Goal: Transaction & Acquisition: Purchase product/service

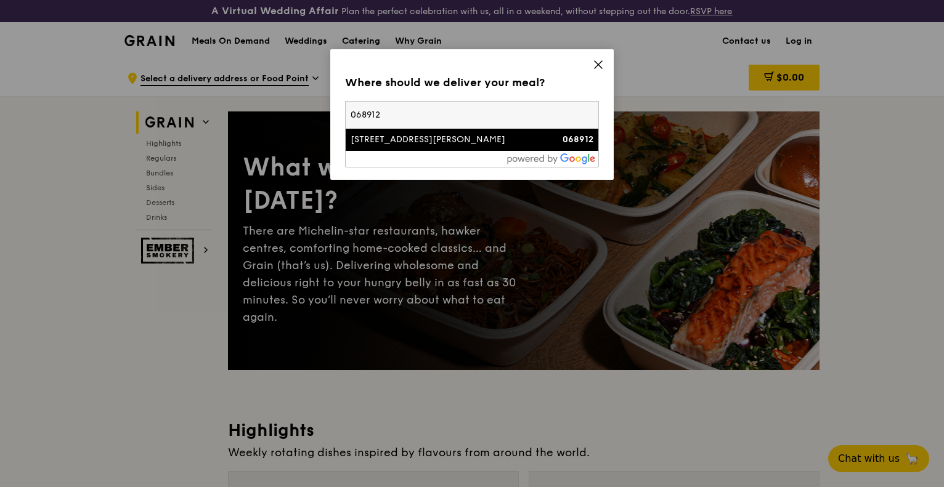
type input "068912"
click at [431, 152] on div at bounding box center [472, 159] width 253 height 16
click at [479, 142] on div "[STREET_ADDRESS][PERSON_NAME]" at bounding box center [441, 140] width 182 height 12
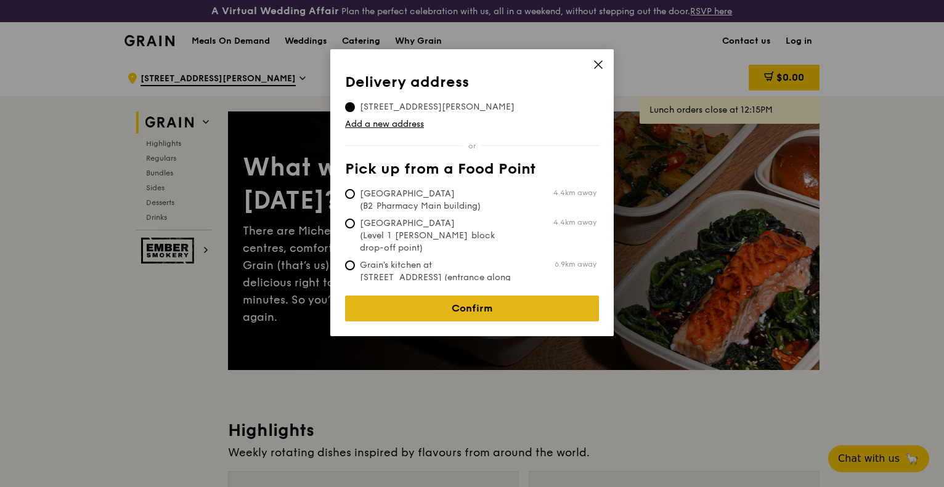
click at [487, 306] on link "Confirm" at bounding box center [472, 309] width 254 height 26
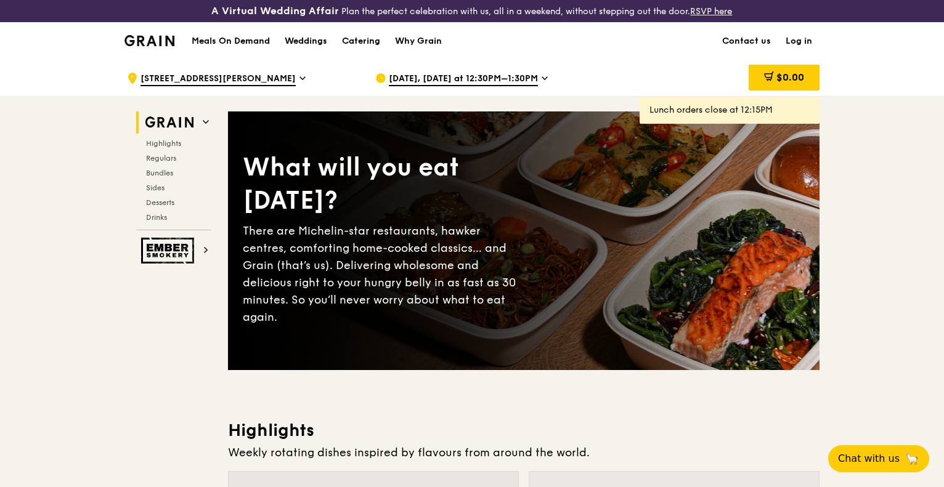
click at [489, 81] on span "Oct 7, Today at 12:30PM–1:30PM" at bounding box center [463, 80] width 149 height 14
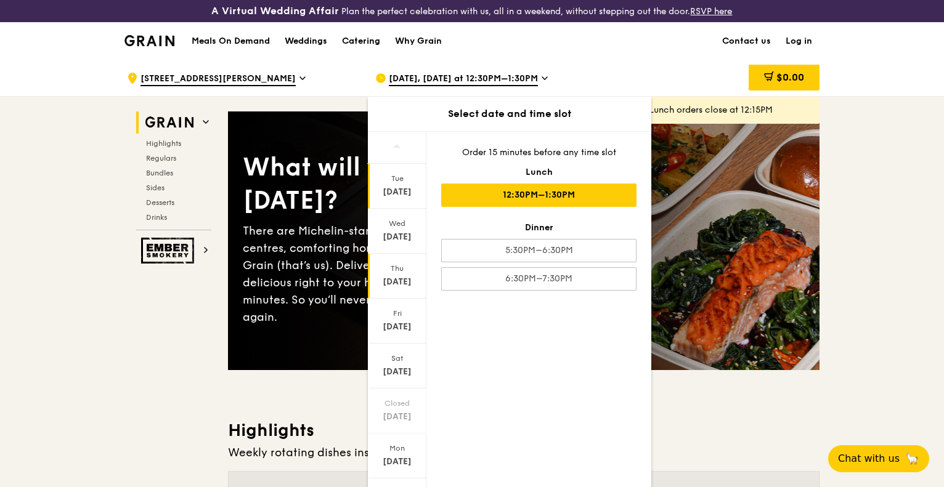
click at [400, 271] on div "Thu" at bounding box center [397, 269] width 55 height 10
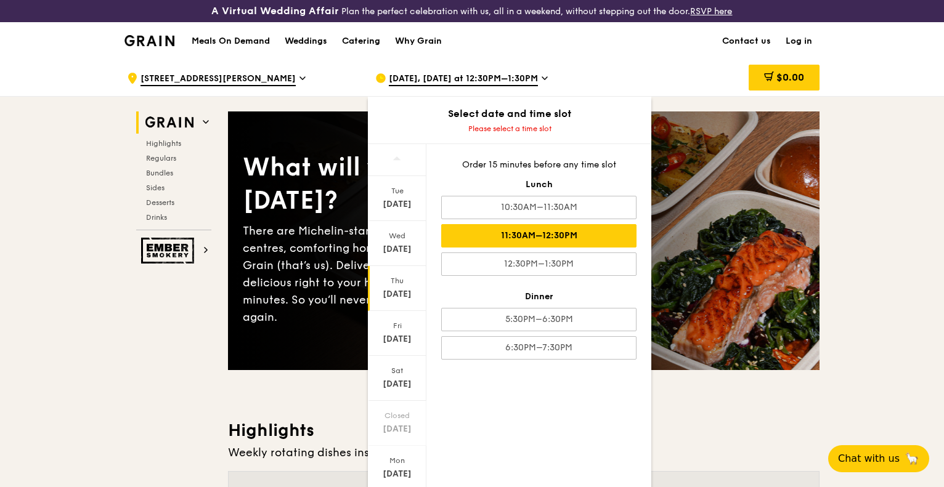
click at [529, 234] on div "11:30AM–12:30PM" at bounding box center [538, 235] width 195 height 23
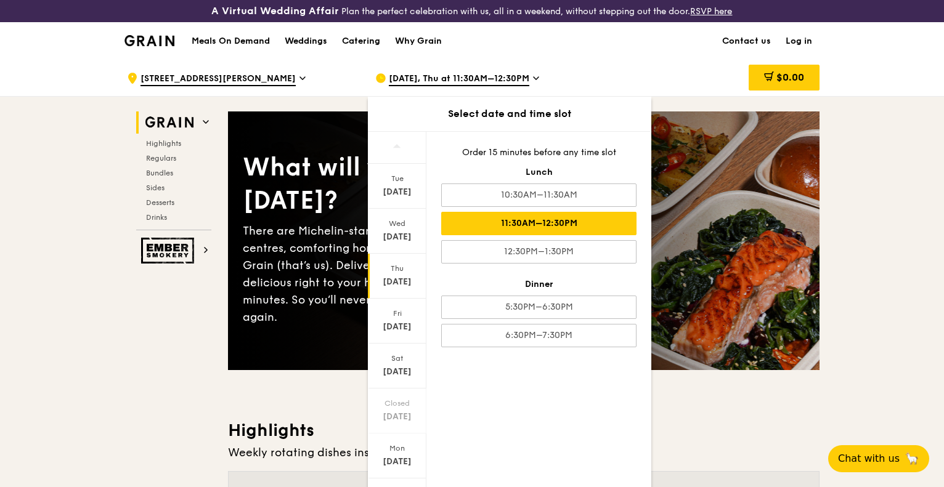
click at [601, 221] on div "11:30AM–12:30PM" at bounding box center [538, 223] width 195 height 23
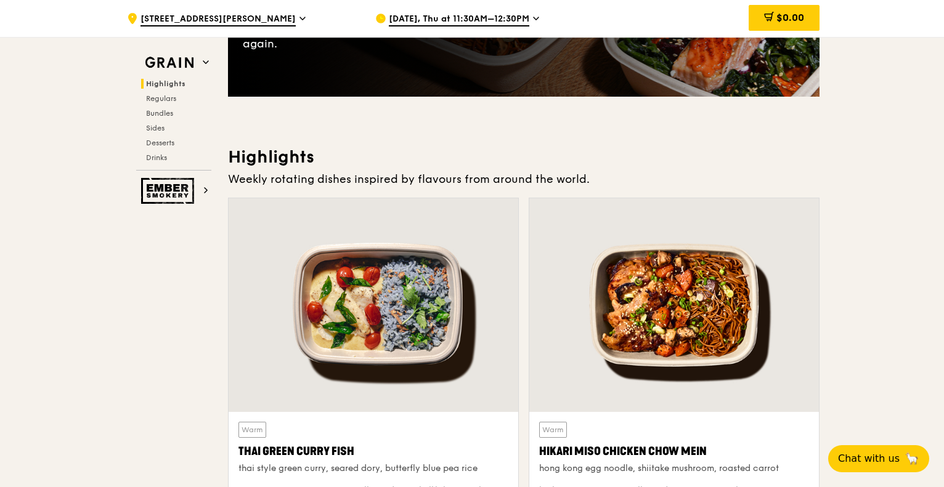
scroll to position [431, 0]
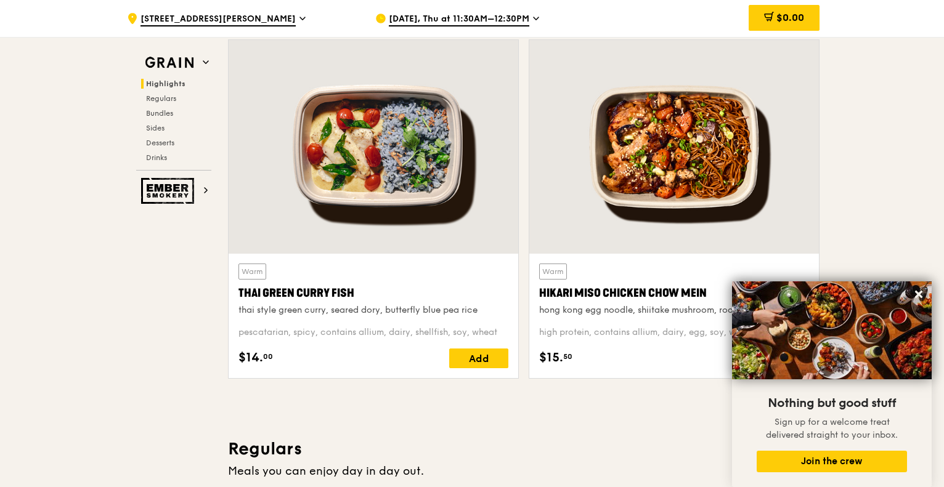
click at [673, 456] on h3 "Regulars" at bounding box center [523, 449] width 591 height 22
click at [643, 293] on div "Hikari Miso Chicken Chow Mein" at bounding box center [674, 293] width 270 height 17
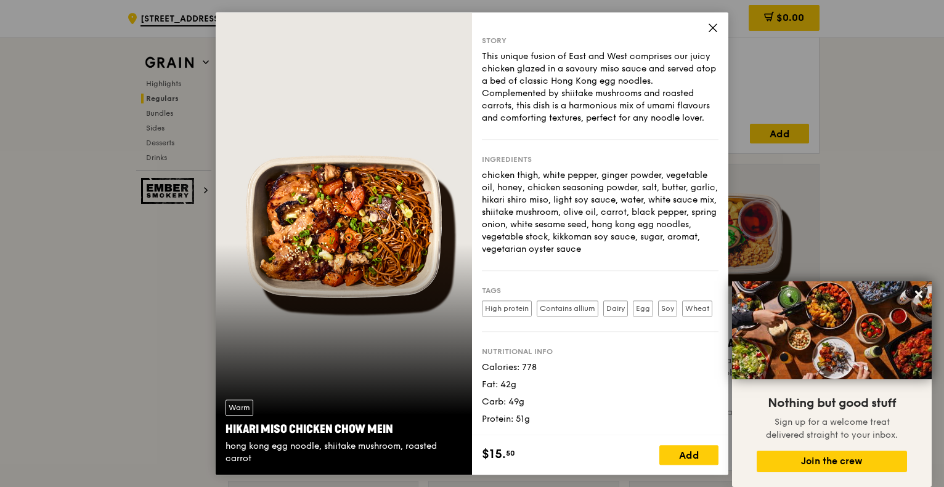
scroll to position [0, 0]
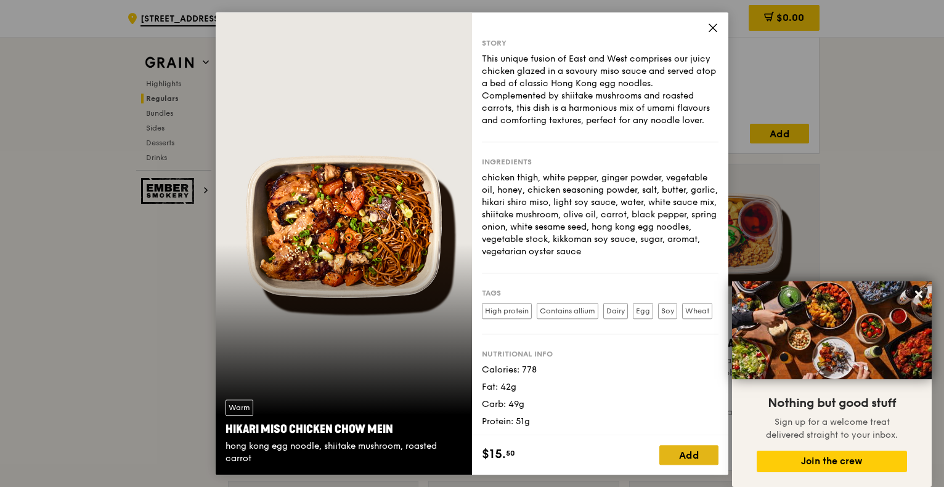
click at [680, 458] on div "Add" at bounding box center [688, 455] width 59 height 20
click at [708, 456] on icon at bounding box center [708, 454] width 0 height 7
click at [710, 26] on icon at bounding box center [712, 27] width 11 height 11
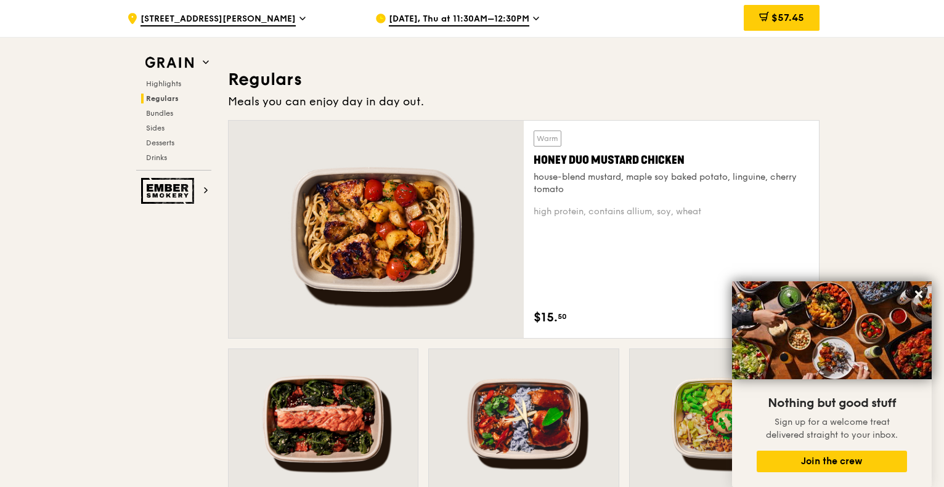
scroll to position [862, 0]
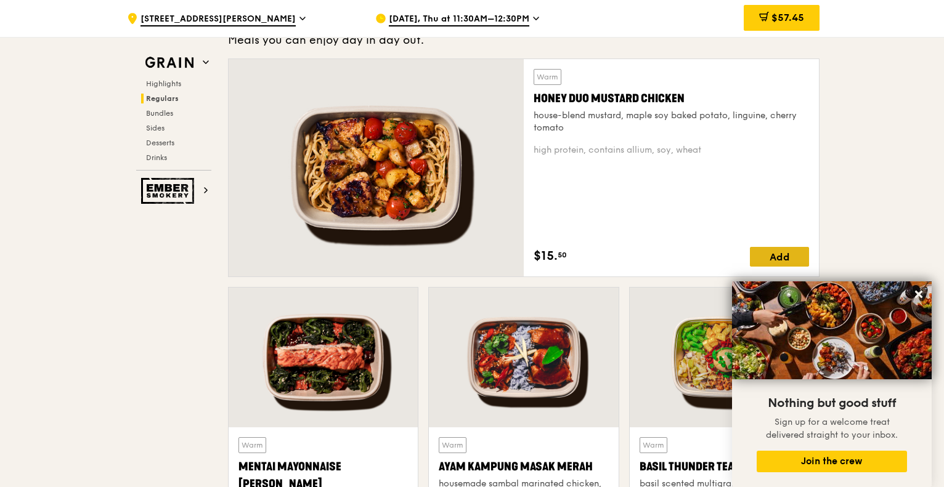
click at [792, 251] on div "Add" at bounding box center [779, 257] width 59 height 20
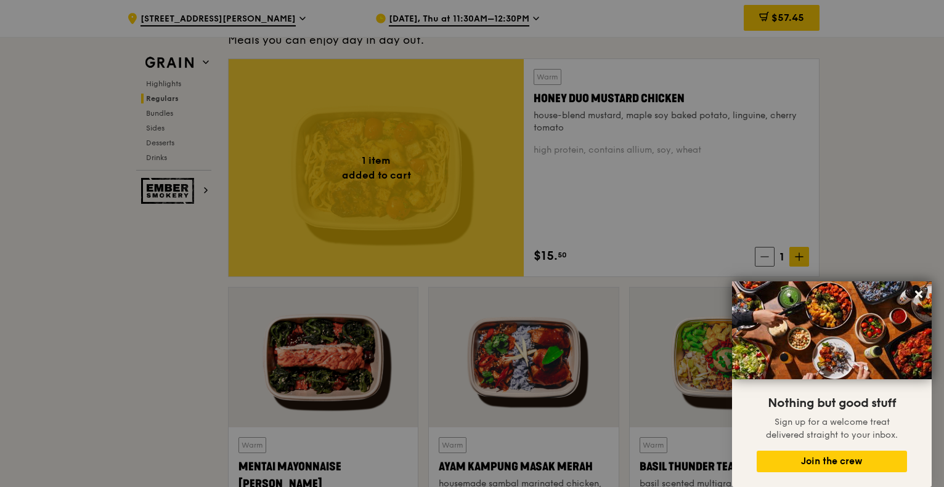
click at [807, 253] on div at bounding box center [472, 243] width 944 height 487
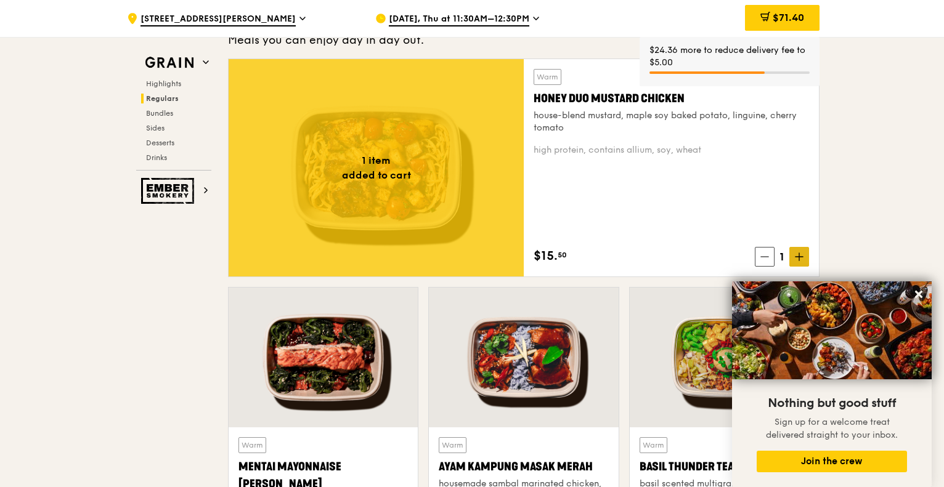
click at [803, 254] on icon at bounding box center [799, 257] width 9 height 9
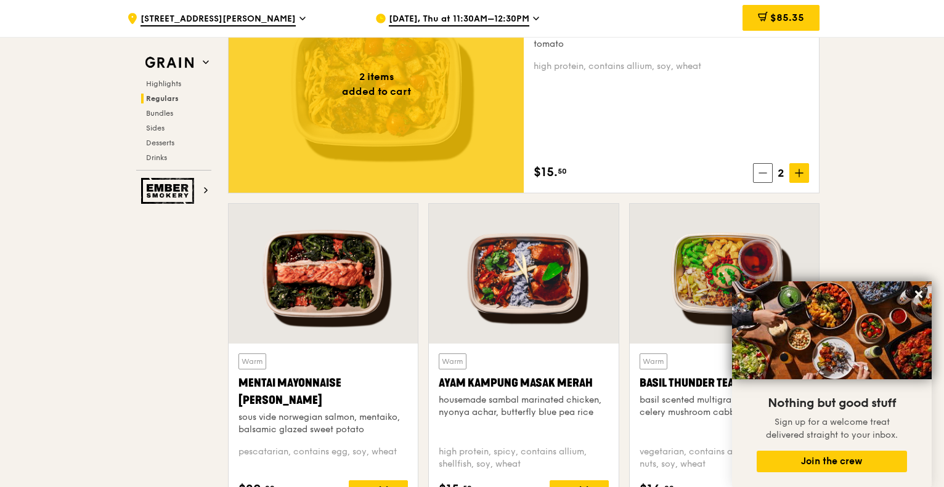
scroll to position [1109, 0]
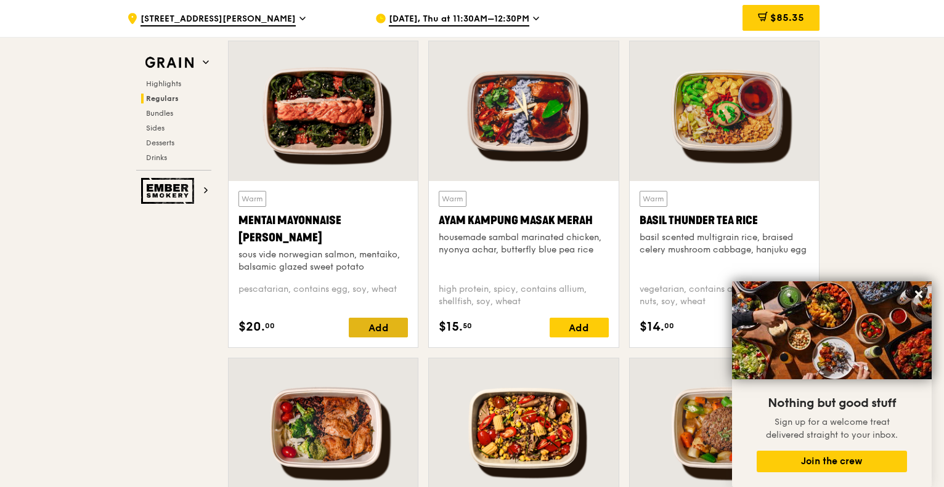
click at [377, 327] on div "Add" at bounding box center [378, 328] width 59 height 20
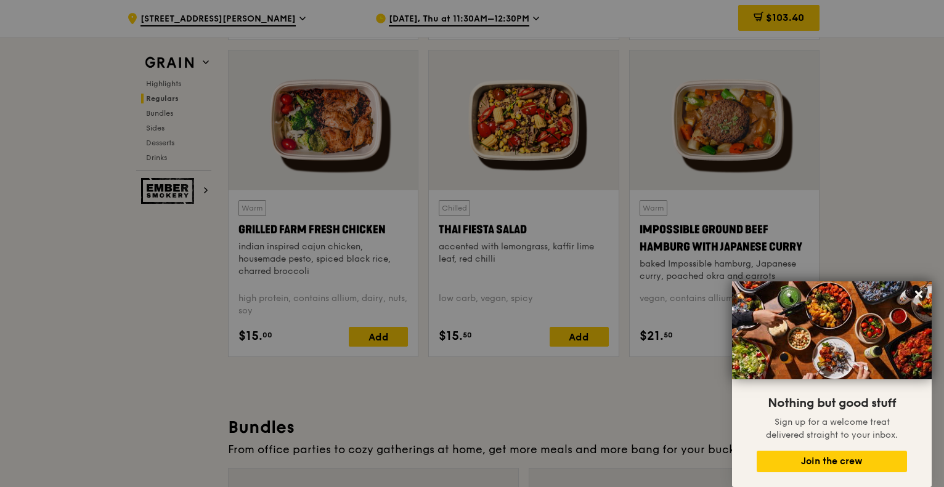
scroll to position [1404, 0]
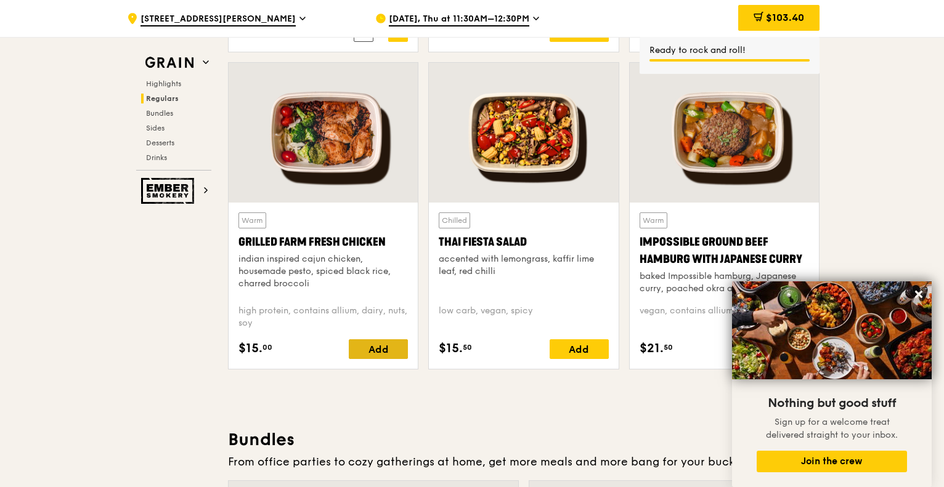
click at [378, 354] on div "Add" at bounding box center [378, 349] width 59 height 20
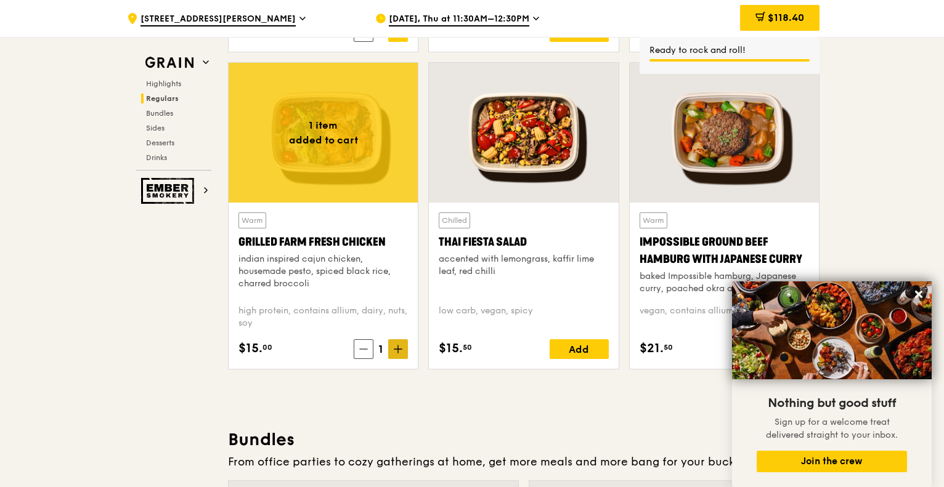
click at [402, 347] on icon at bounding box center [398, 349] width 9 height 9
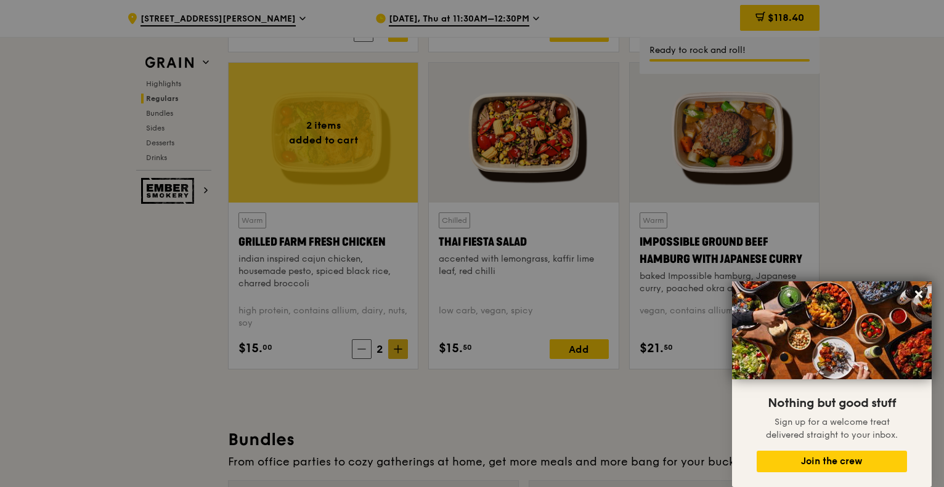
click at [402, 347] on div at bounding box center [472, 243] width 944 height 487
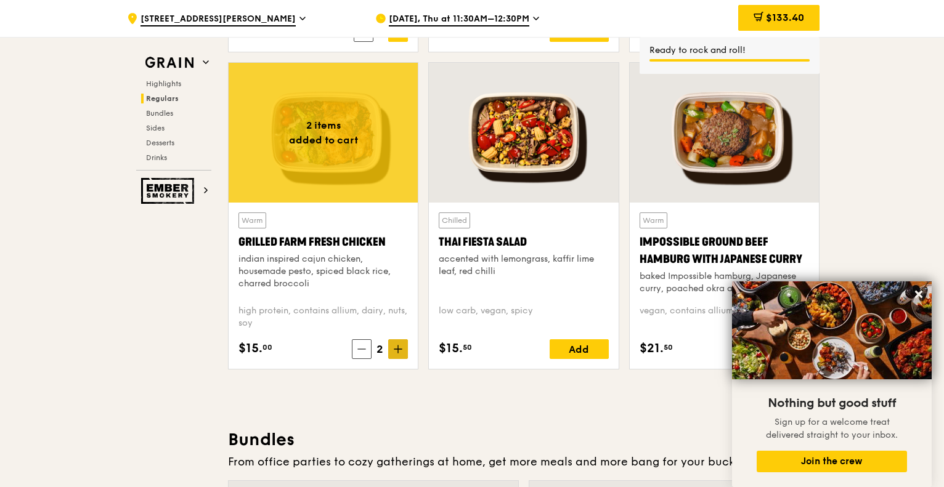
click at [402, 349] on icon at bounding box center [397, 349] width 7 height 0
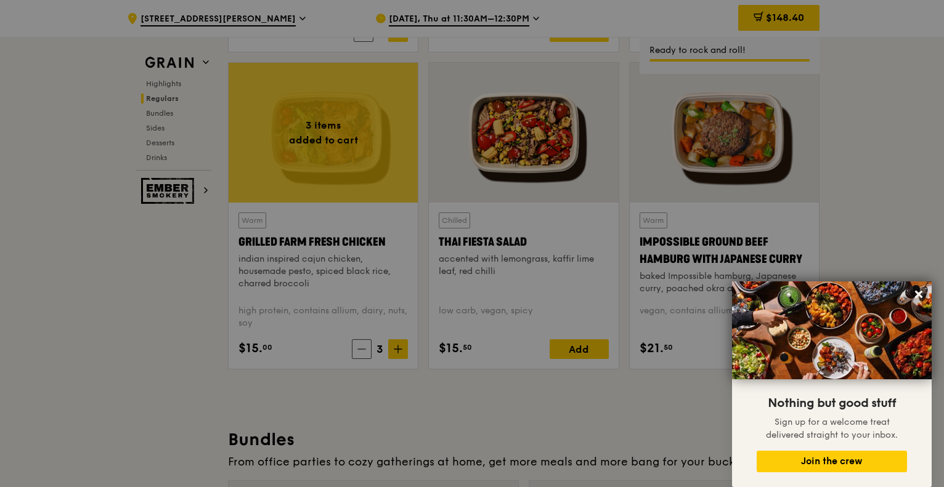
type input "3"
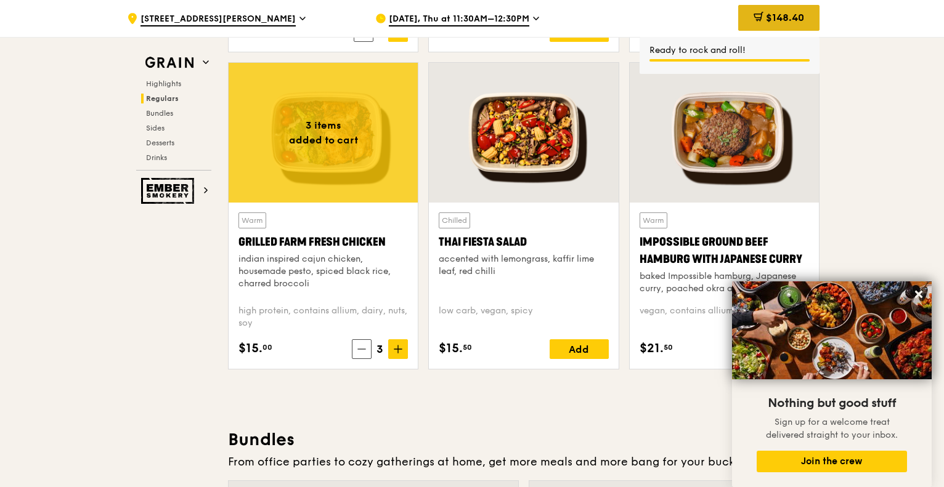
click at [792, 22] on span "$148.40" at bounding box center [785, 18] width 38 height 12
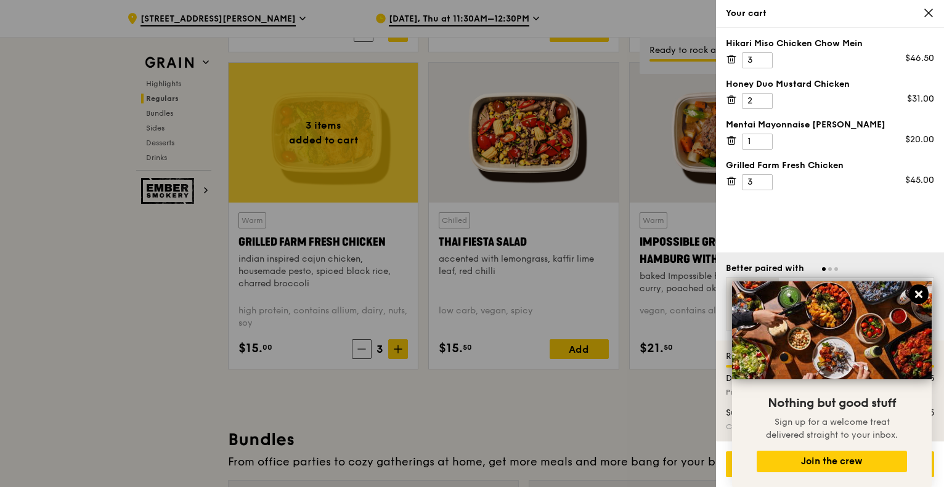
click at [919, 295] on icon at bounding box center [918, 294] width 7 height 7
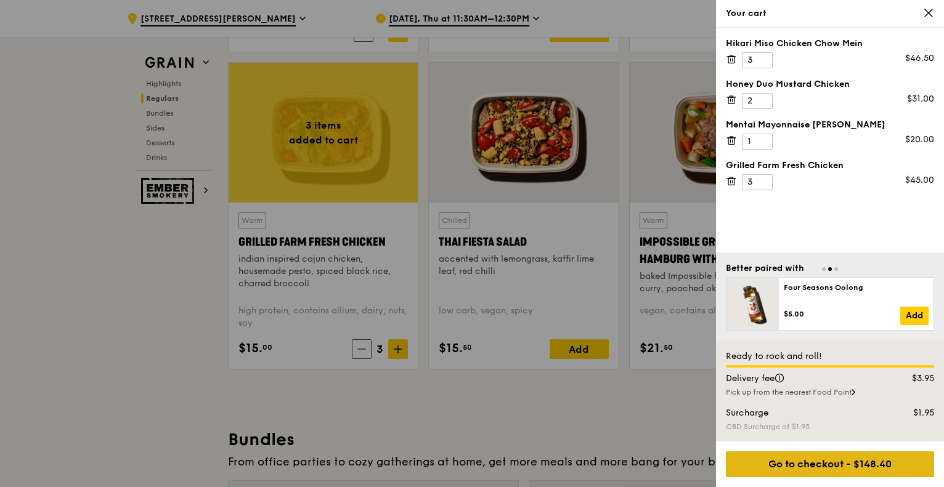
click at [852, 465] on div "Go to checkout - $148.40" at bounding box center [830, 464] width 208 height 26
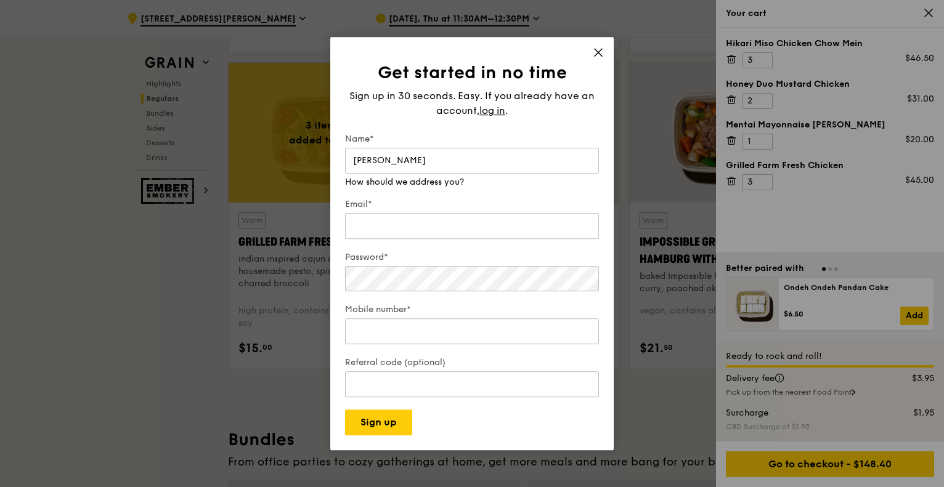
type input "Amy"
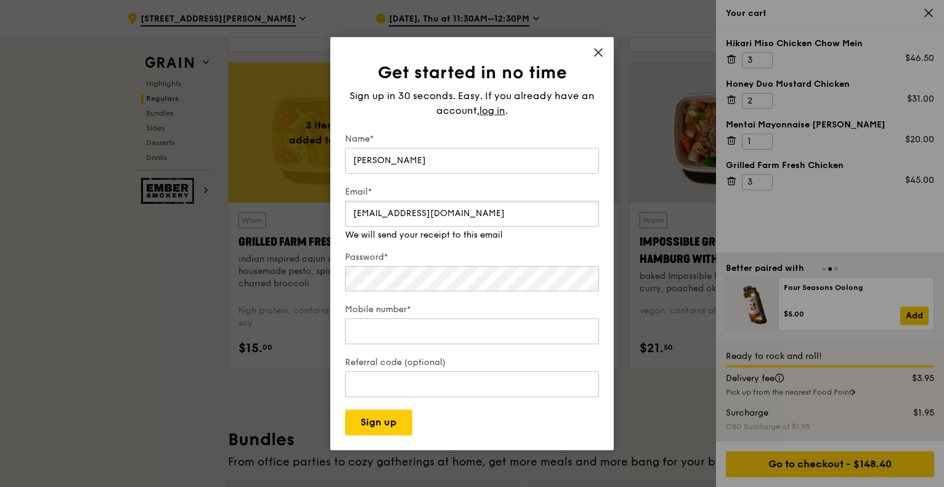
type input "nuramalia@jtjb.com"
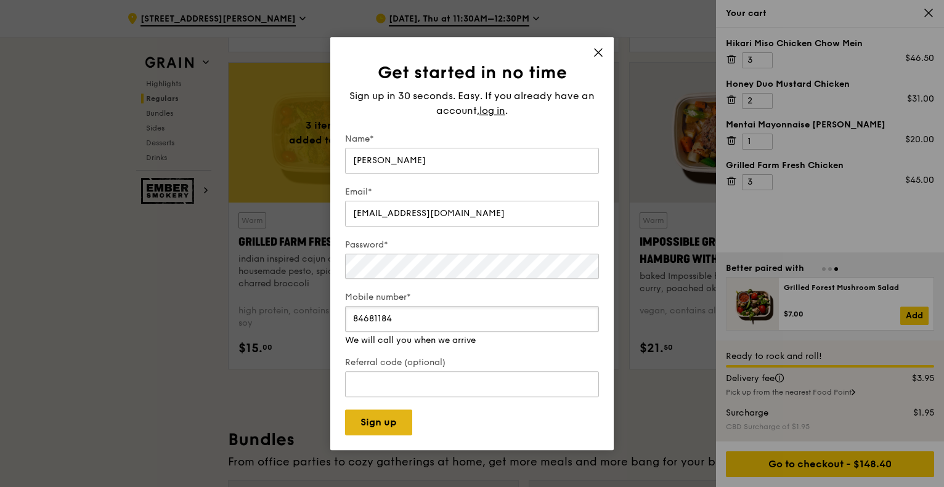
type input "84681184"
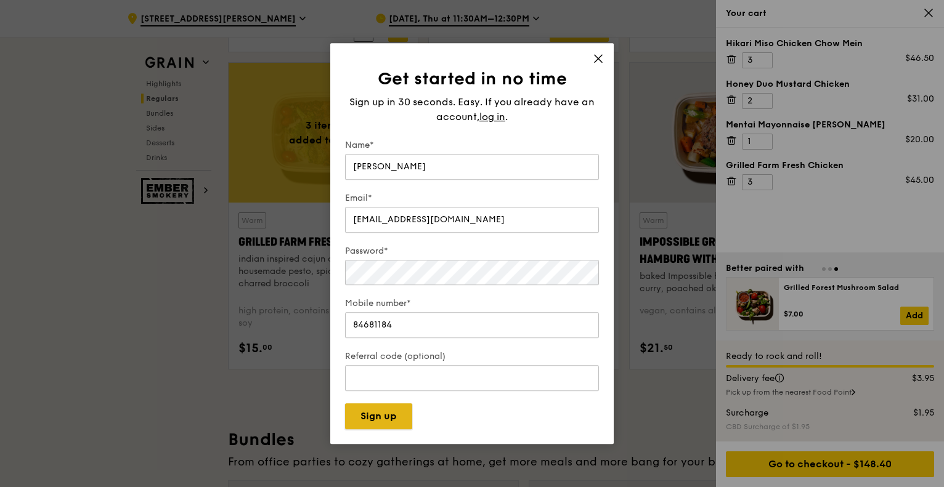
click at [399, 421] on button "Sign up" at bounding box center [378, 416] width 67 height 26
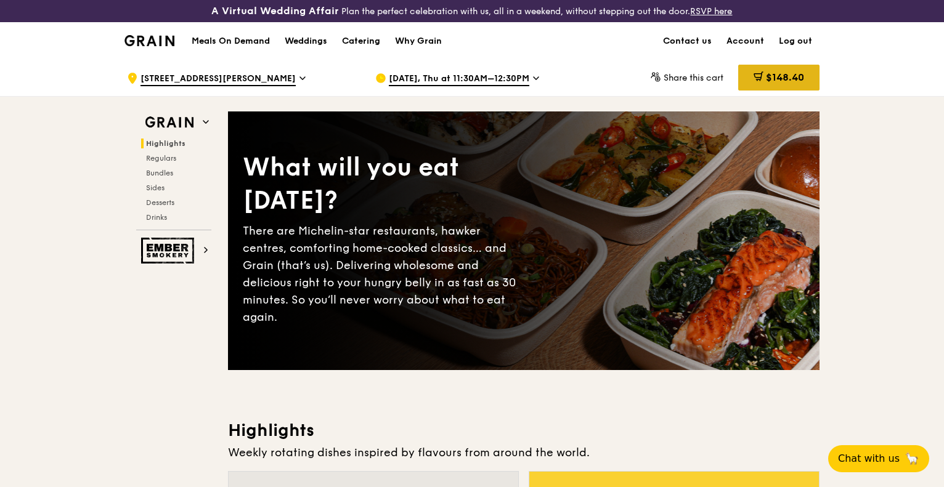
click at [779, 76] on span "$148.40" at bounding box center [785, 77] width 38 height 12
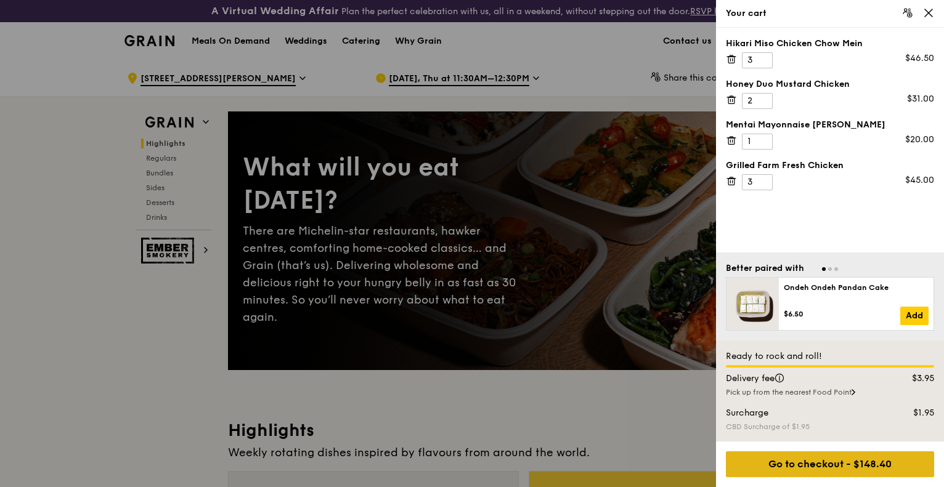
click at [833, 460] on div "Go to checkout - $148.40" at bounding box center [830, 464] width 208 height 26
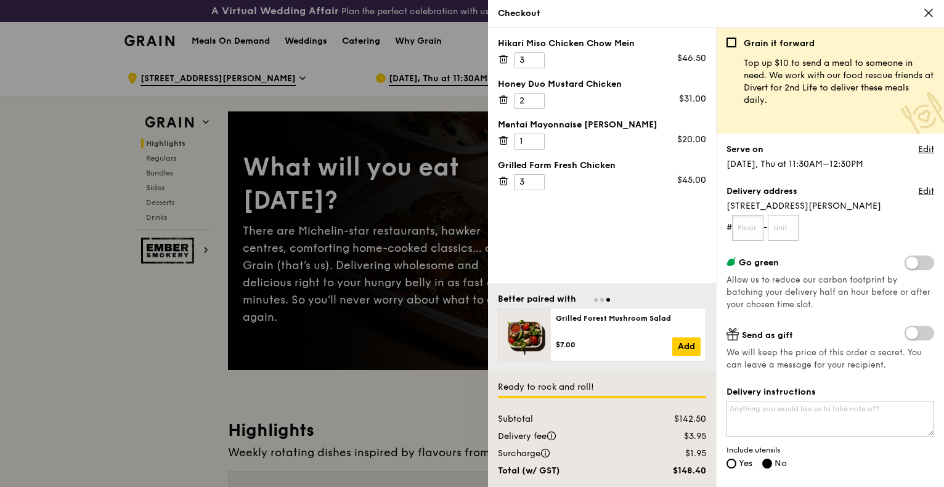
click at [745, 229] on input "text" at bounding box center [747, 228] width 31 height 26
type input "18"
click at [787, 229] on input "text" at bounding box center [782, 228] width 31 height 26
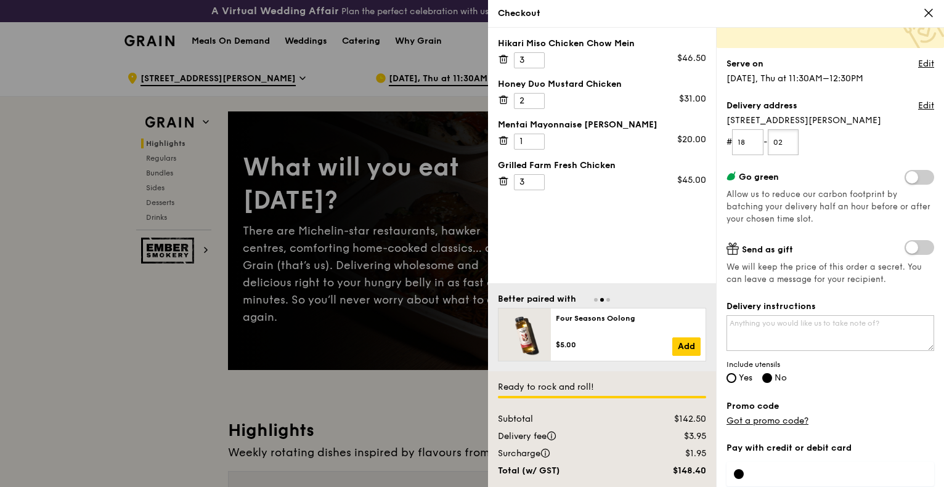
scroll to position [123, 0]
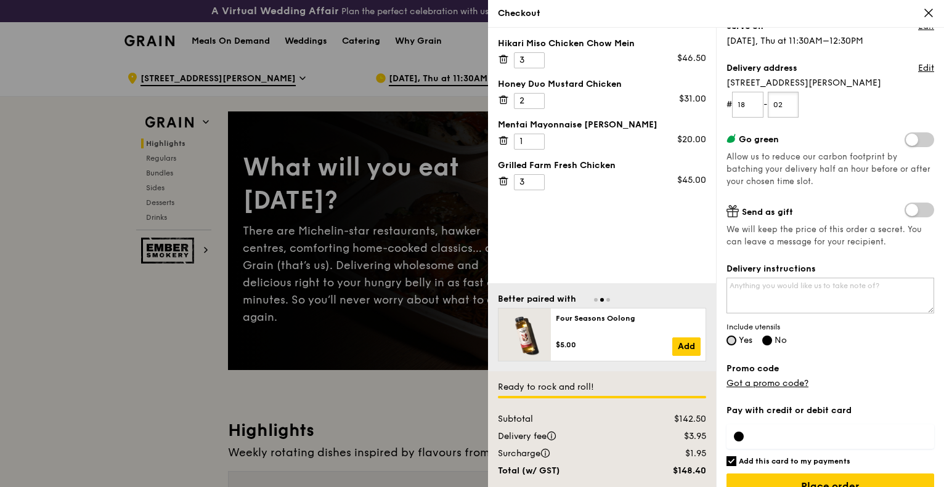
type input "02"
click at [734, 342] on input "Yes" at bounding box center [731, 341] width 10 height 10
radio input "true"
radio input "false"
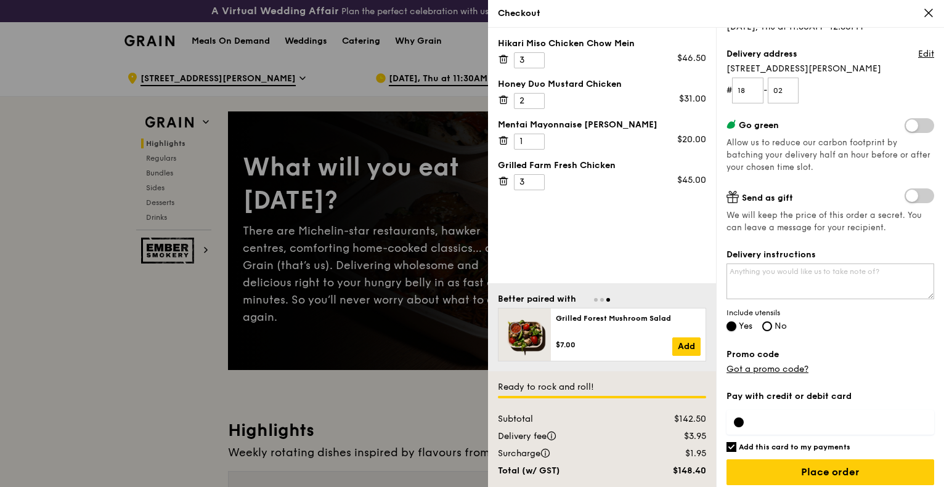
scroll to position [145, 0]
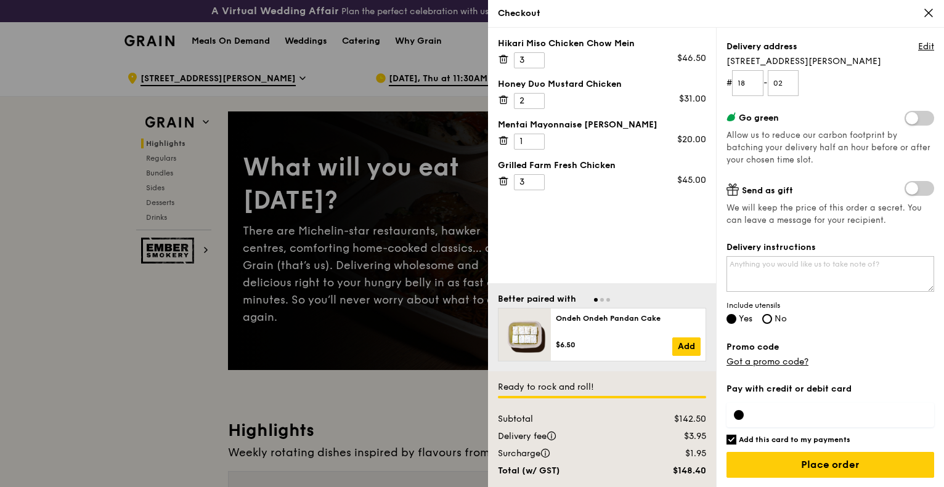
click at [727, 439] on input "Add this card to my payments" at bounding box center [731, 440] width 10 height 10
checkbox input "false"
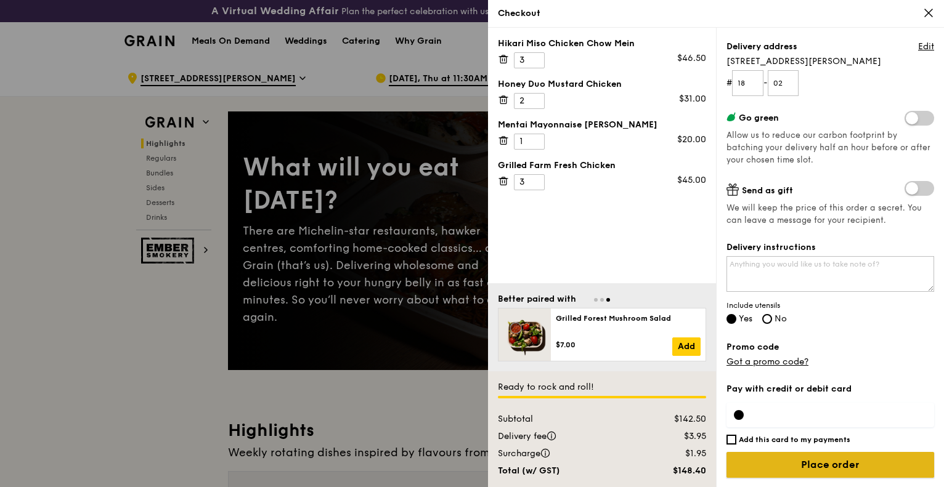
click at [864, 464] on input "Place order" at bounding box center [830, 465] width 208 height 26
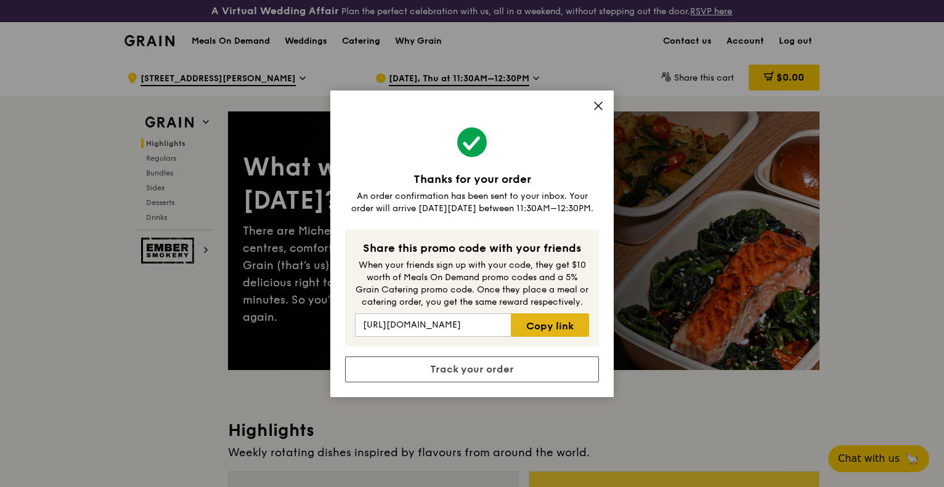
click at [570, 318] on link "Copy link" at bounding box center [550, 325] width 78 height 23
